Goal: Transaction & Acquisition: Purchase product/service

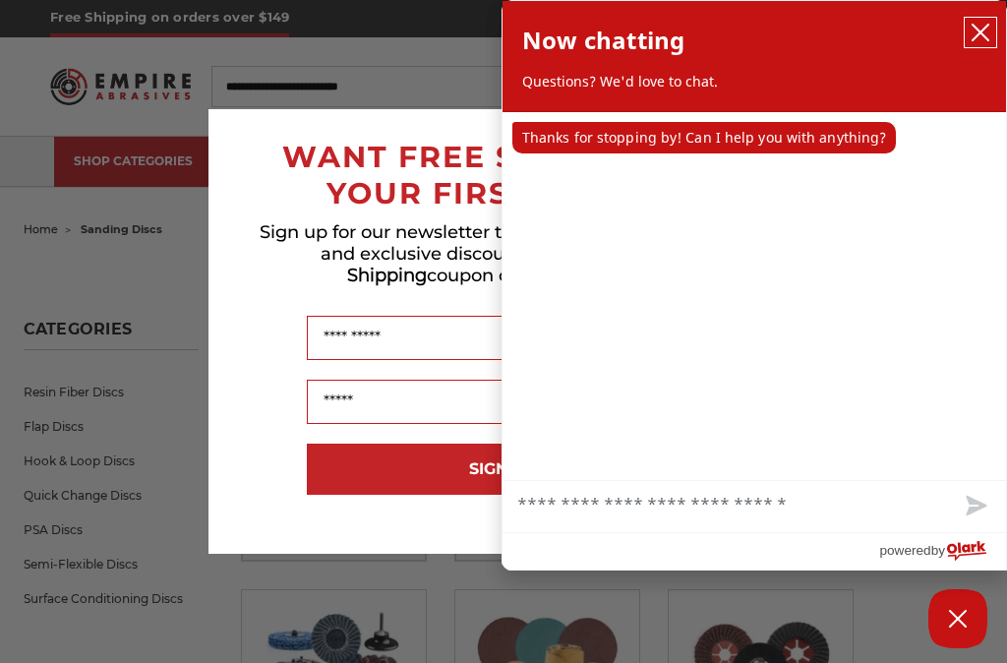
click at [978, 28] on icon "close chatbox" at bounding box center [981, 33] width 20 height 20
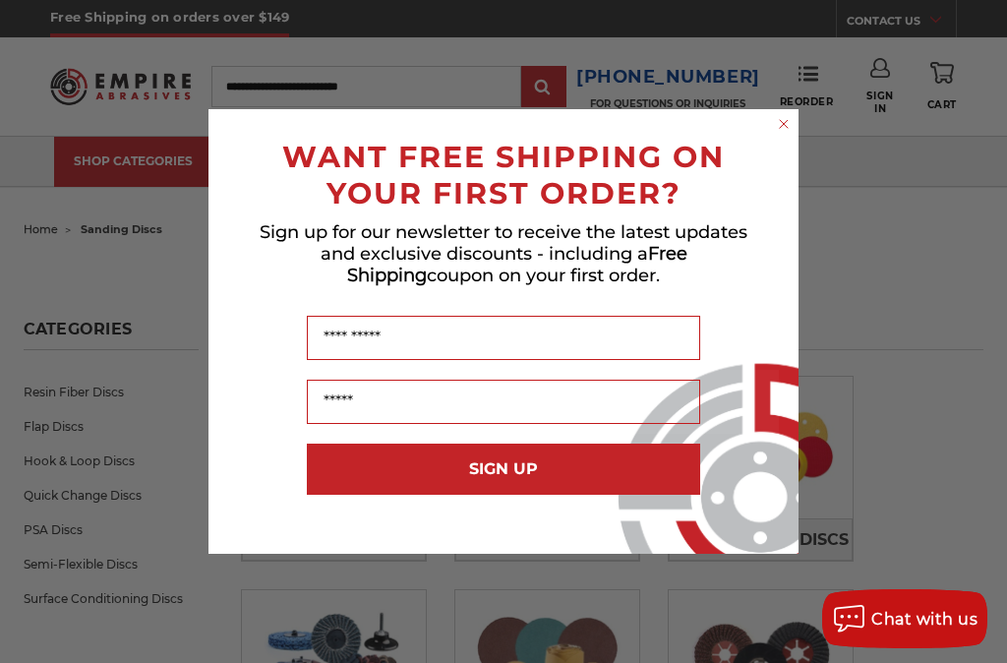
click at [789, 126] on circle "Close dialog" at bounding box center [784, 124] width 19 height 19
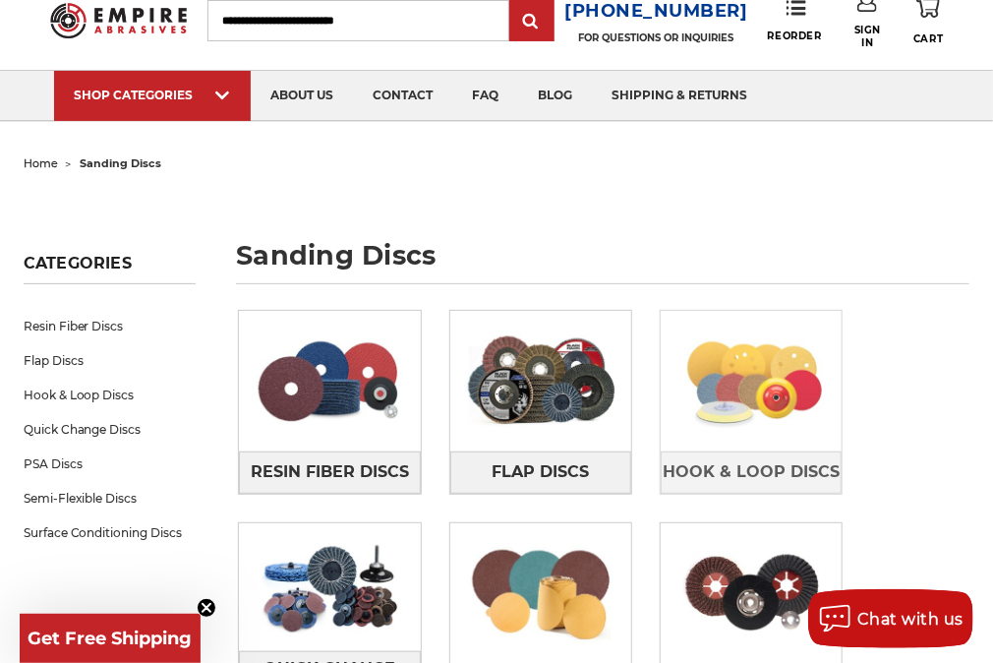
scroll to position [103, 0]
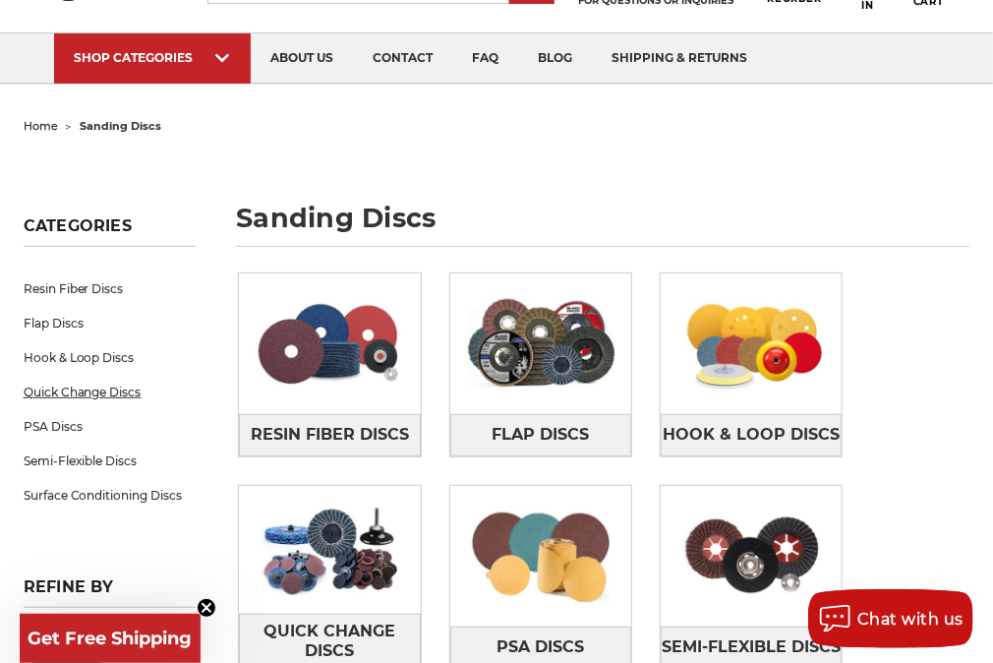
click at [57, 388] on link "Quick Change Discs" at bounding box center [110, 392] width 173 height 34
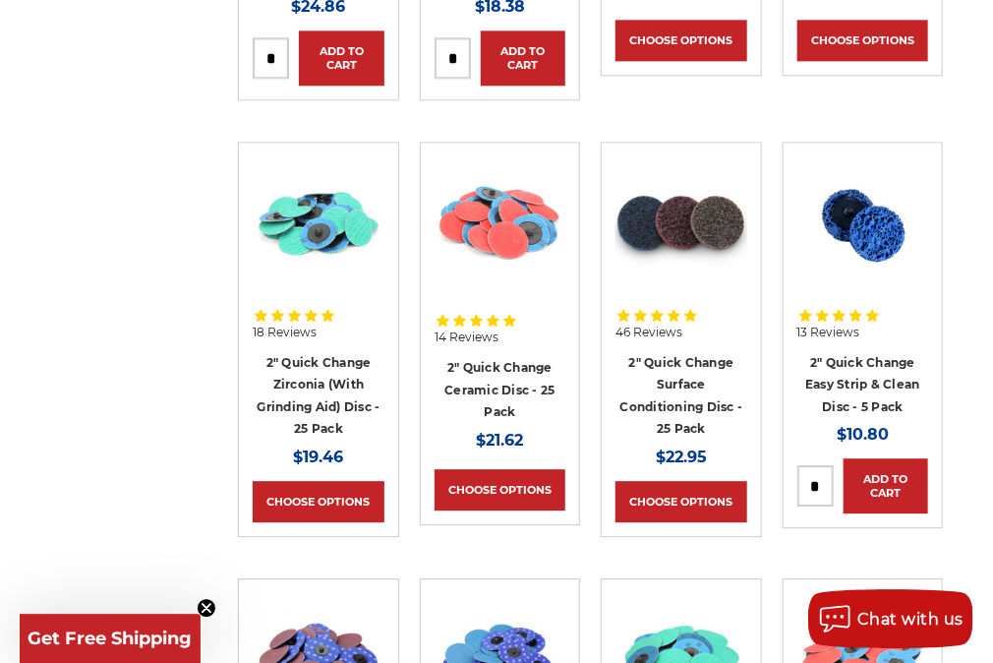
scroll to position [1558, 0]
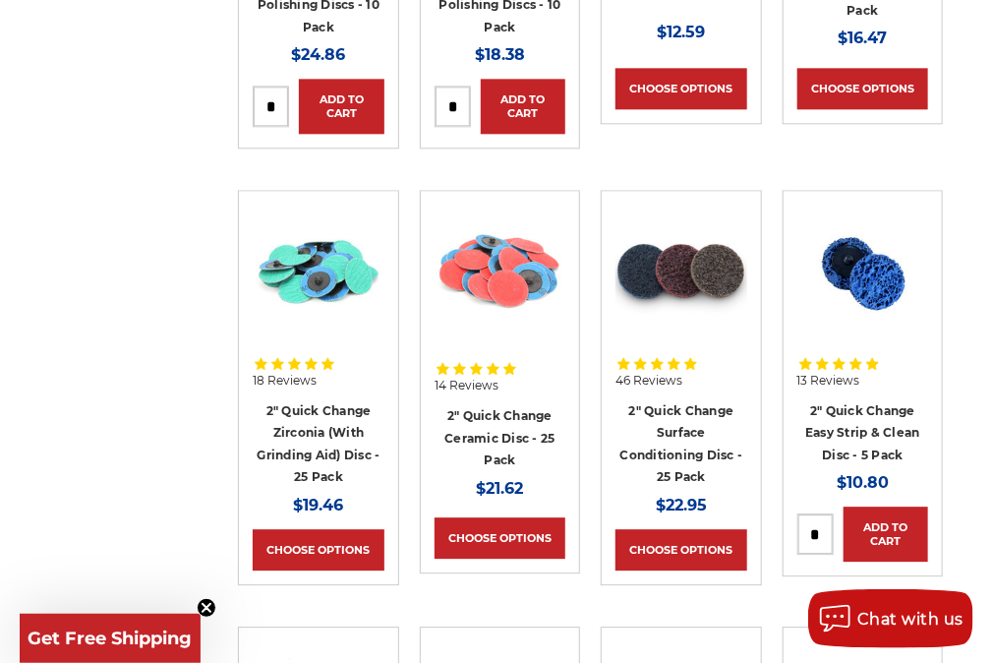
click at [330, 347] on div "18 Reviews" at bounding box center [318, 371] width 131 height 49
click at [287, 533] on link "Choose Options" at bounding box center [318, 549] width 131 height 41
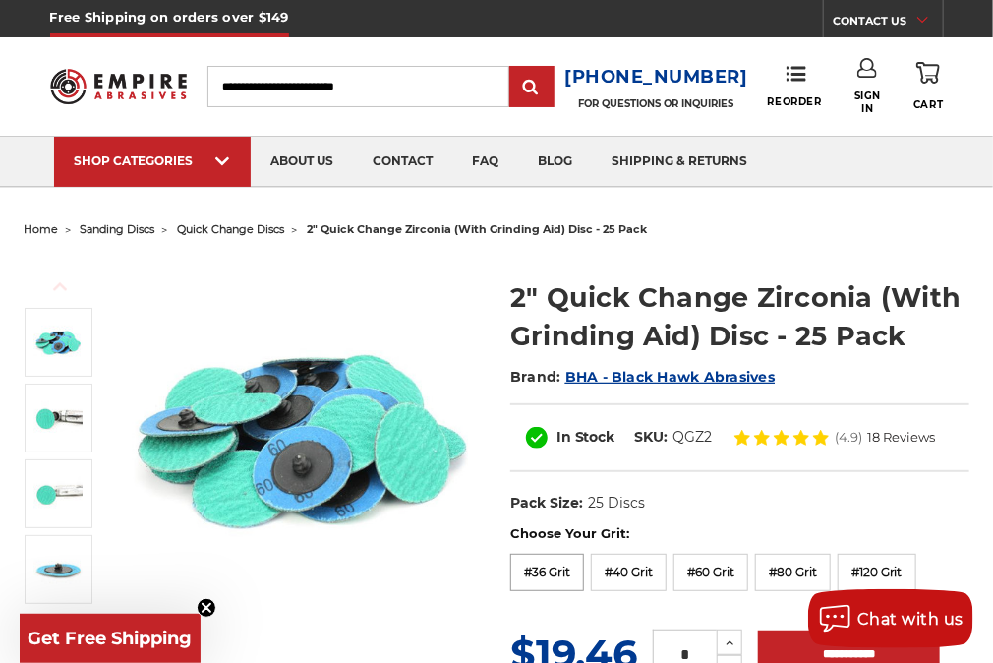
click at [550, 572] on label "#36 Grit" at bounding box center [548, 572] width 74 height 37
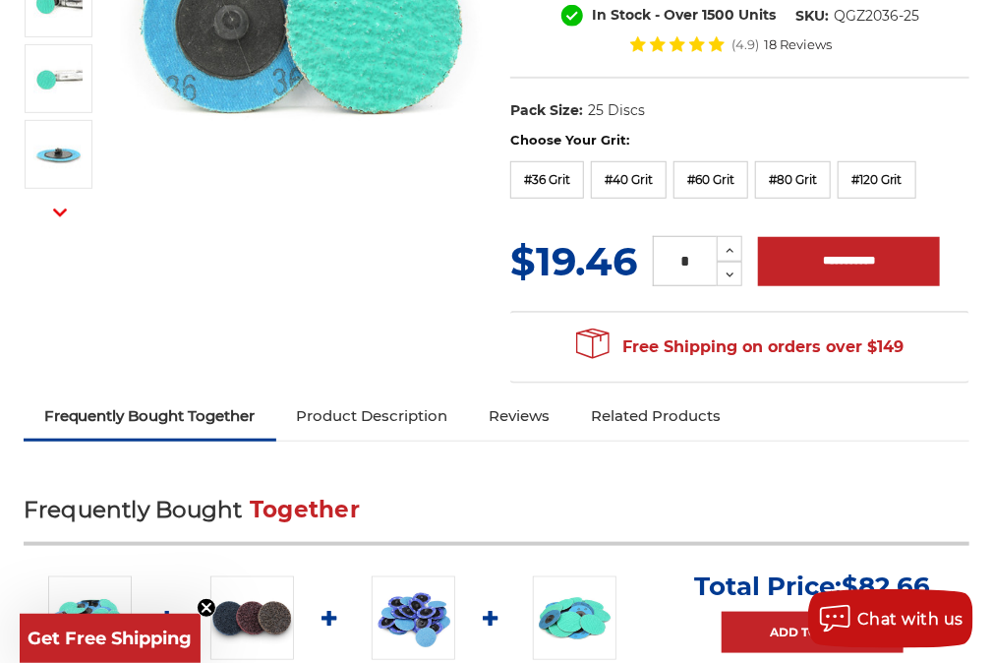
scroll to position [311, 0]
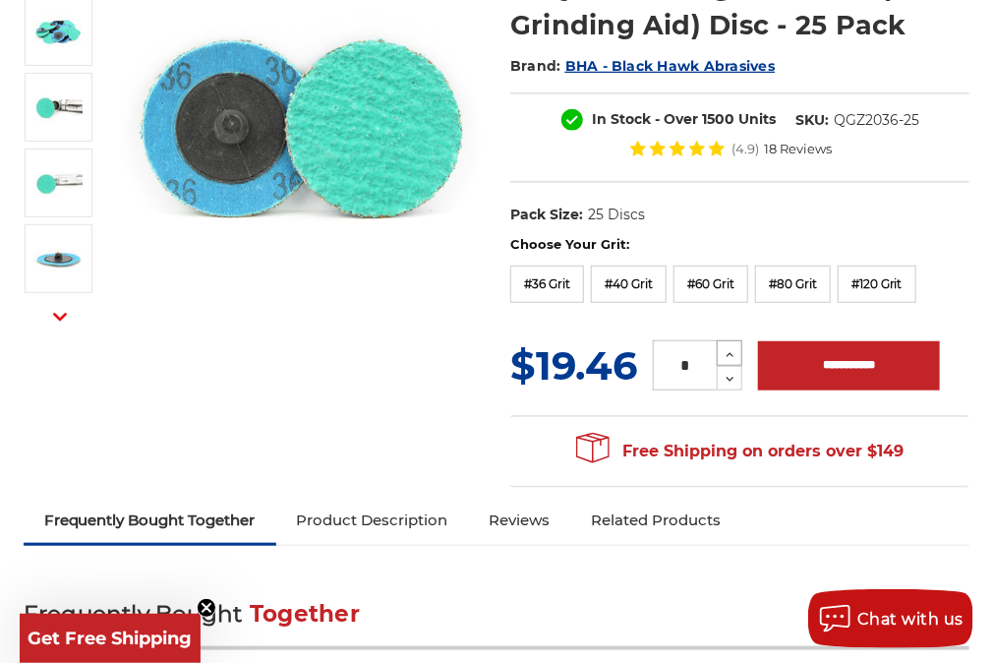
click at [729, 349] on icon at bounding box center [730, 355] width 15 height 18
type input "*"
click at [367, 356] on div "Previous Next" at bounding box center [497, 216] width 975 height 566
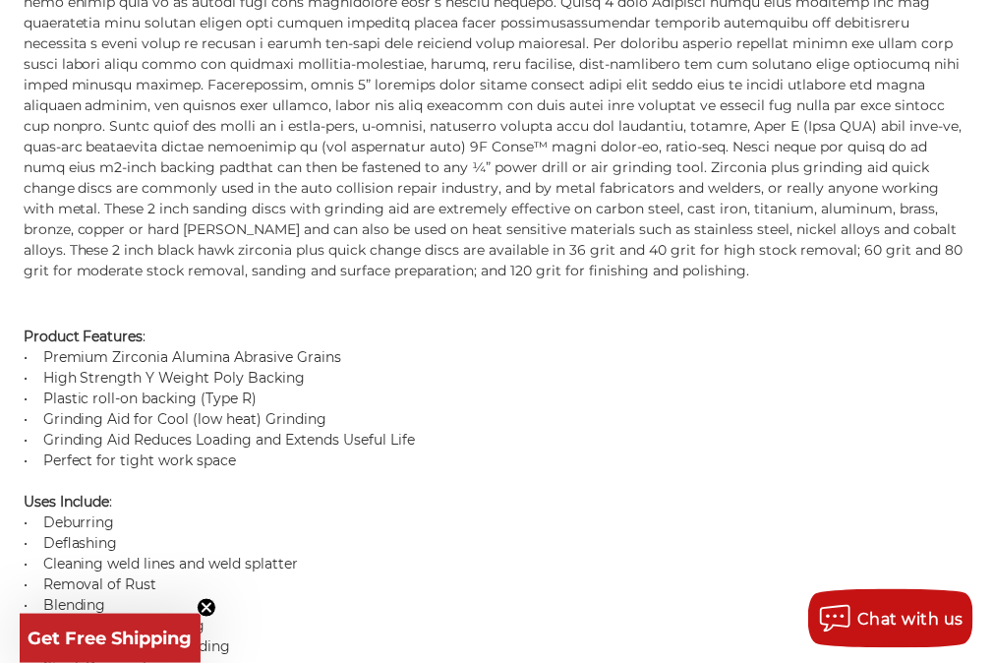
scroll to position [1661, 0]
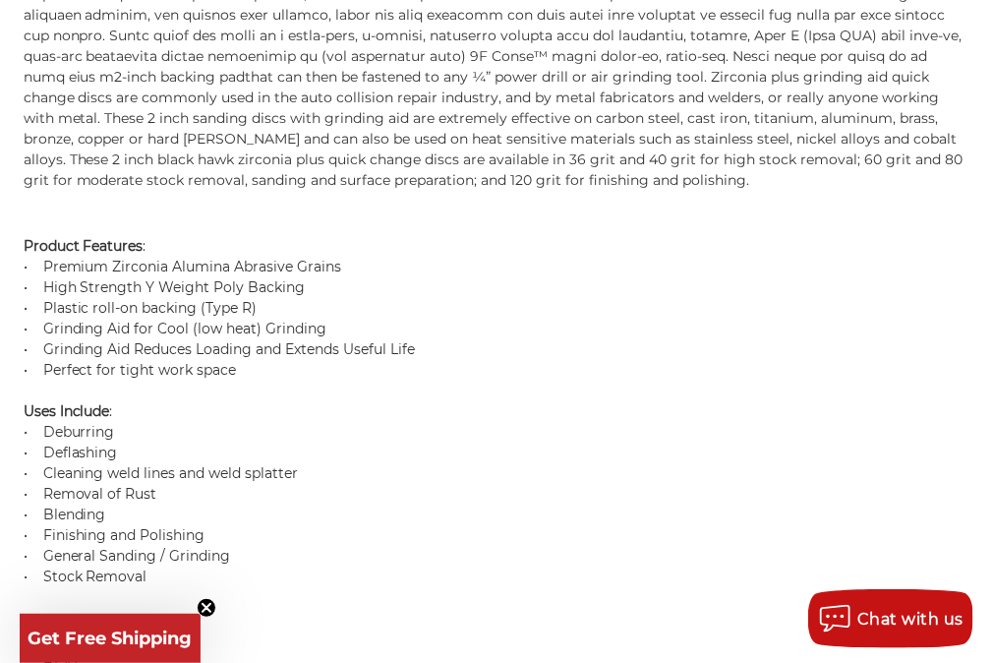
click at [210, 603] on circle "Close teaser" at bounding box center [207, 608] width 19 height 19
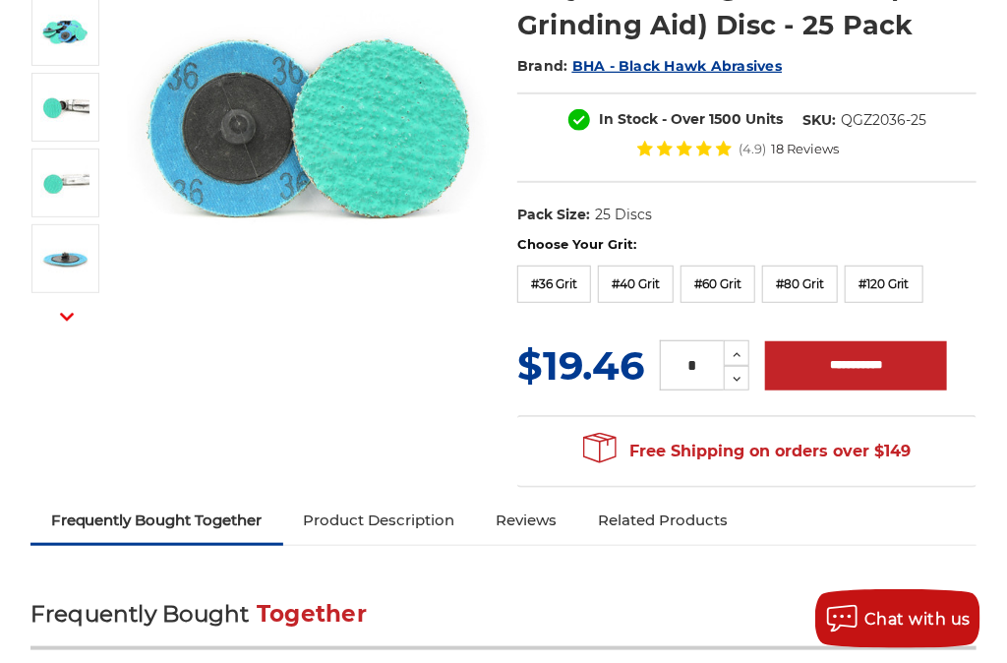
scroll to position [0, 0]
